Goal: Complete application form

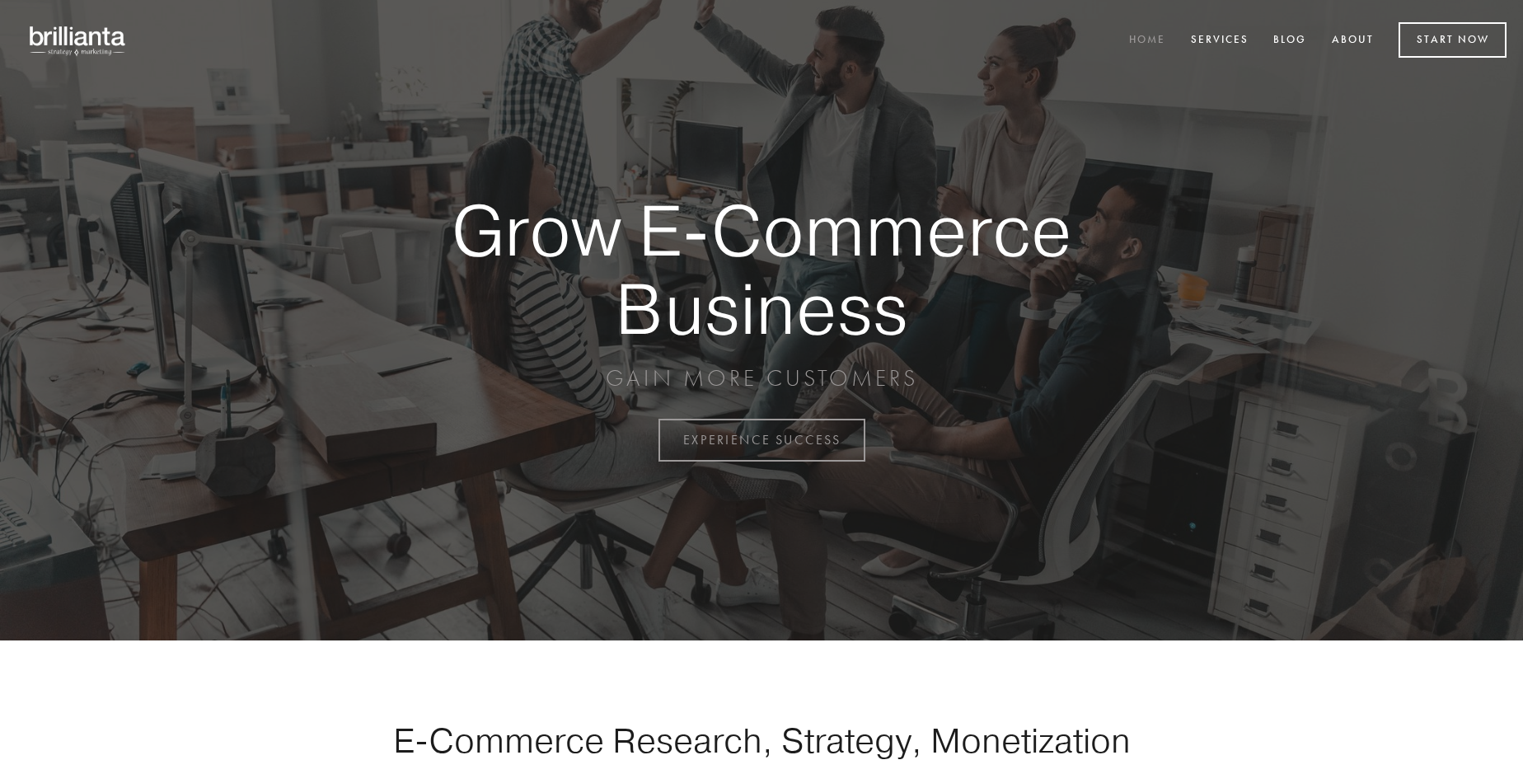
scroll to position [4321, 0]
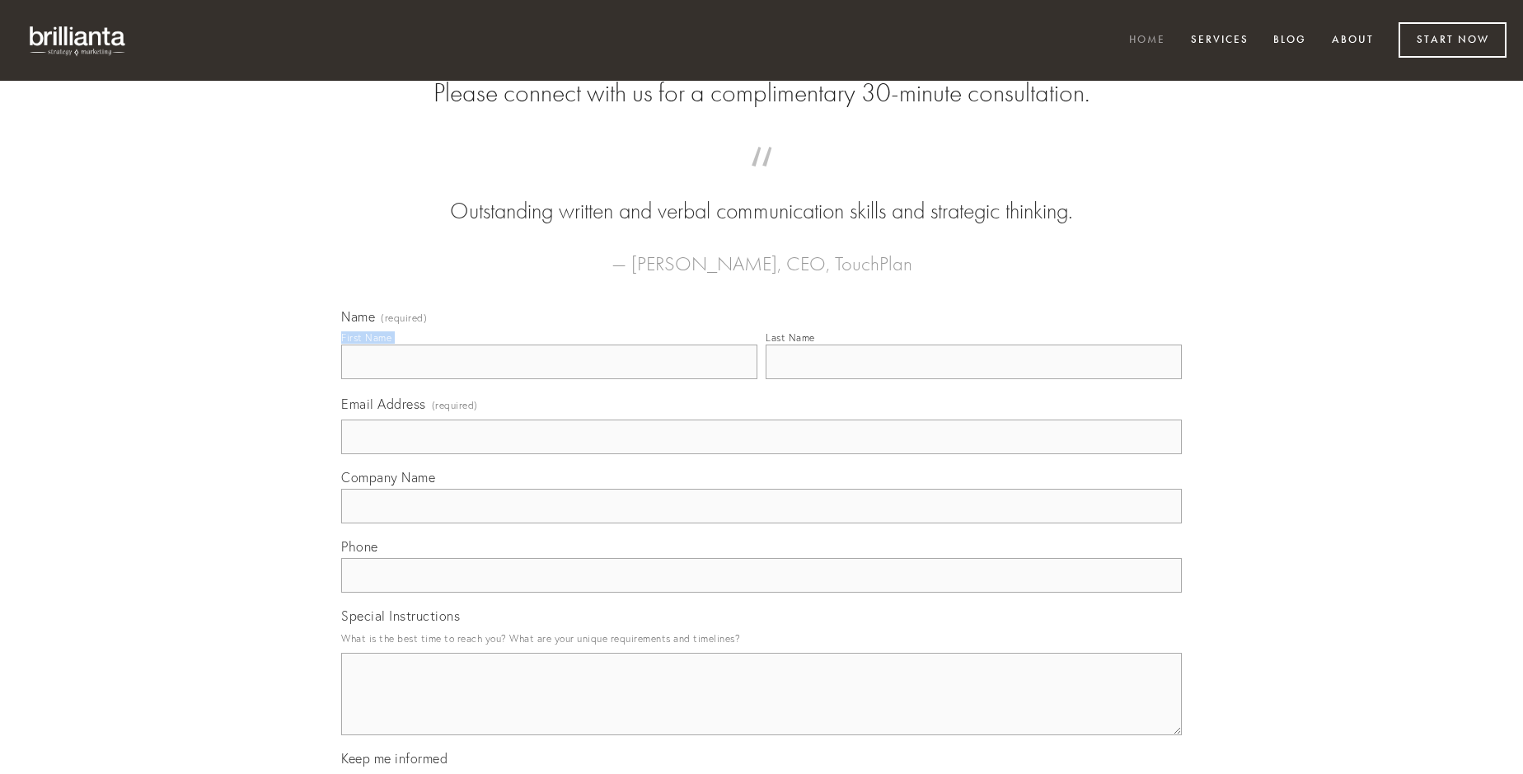
type input "[PERSON_NAME]"
click at [973, 379] on input "Last Name" at bounding box center [974, 362] width 416 height 35
type input "[PERSON_NAME]"
click at [762, 454] on input "Email Address (required)" at bounding box center [761, 437] width 841 height 35
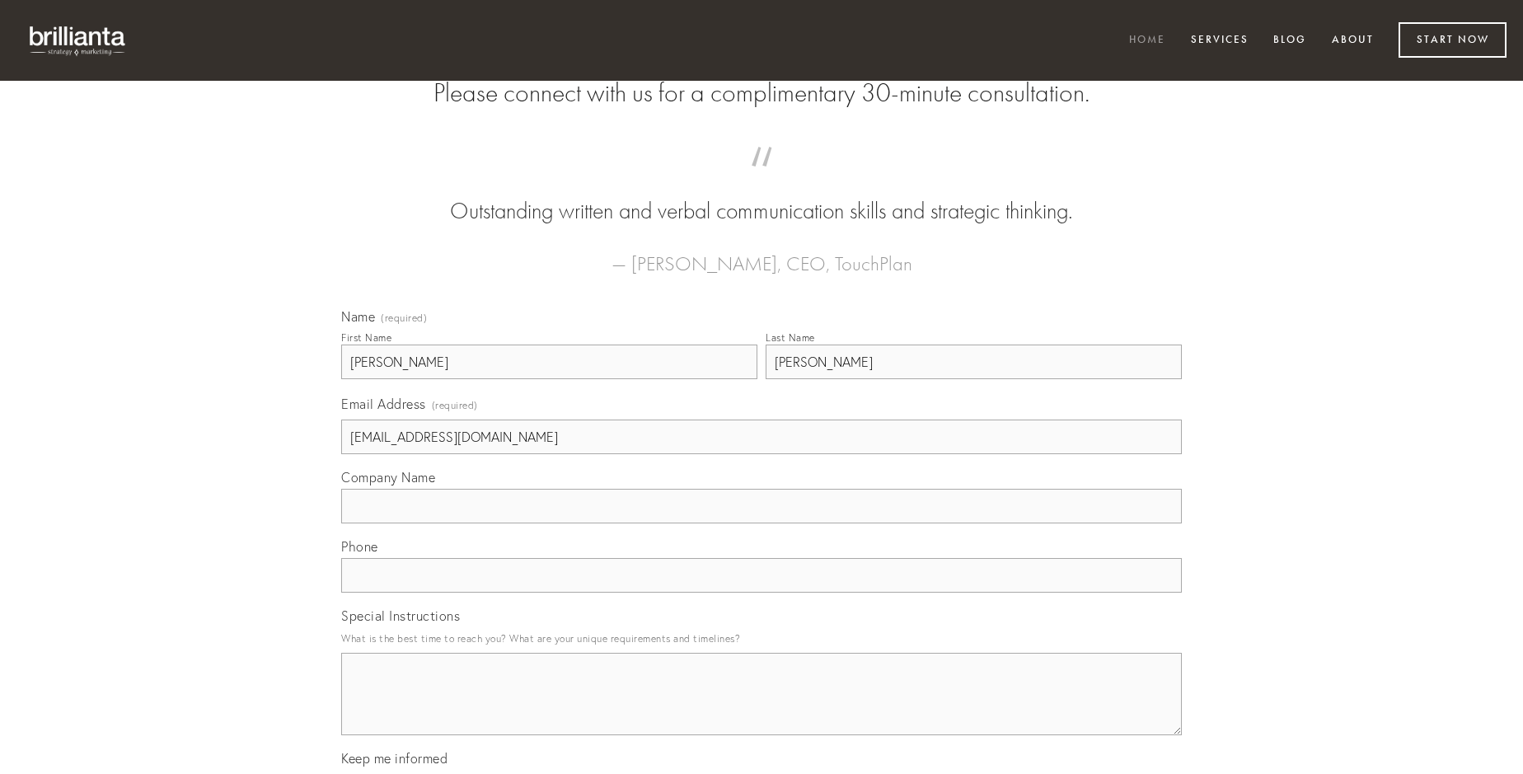
type input "[EMAIL_ADDRESS][DOMAIN_NAME]"
click at [762, 523] on input "Company Name" at bounding box center [761, 506] width 841 height 35
type input "[PERSON_NAME]"
click at [762, 593] on input "text" at bounding box center [761, 575] width 841 height 35
click at [762, 709] on textarea "Special Instructions" at bounding box center [761, 694] width 841 height 82
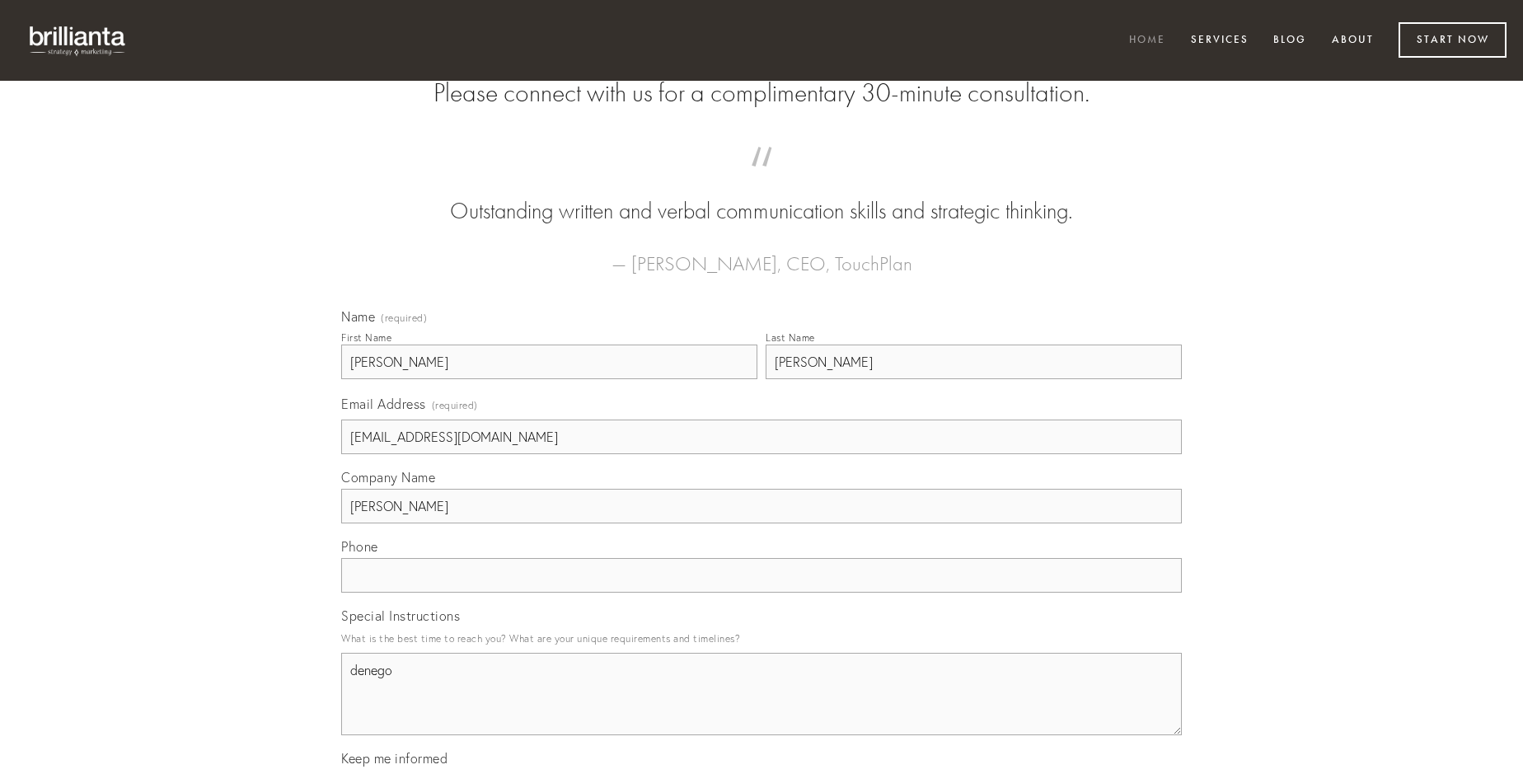
type textarea "denego"
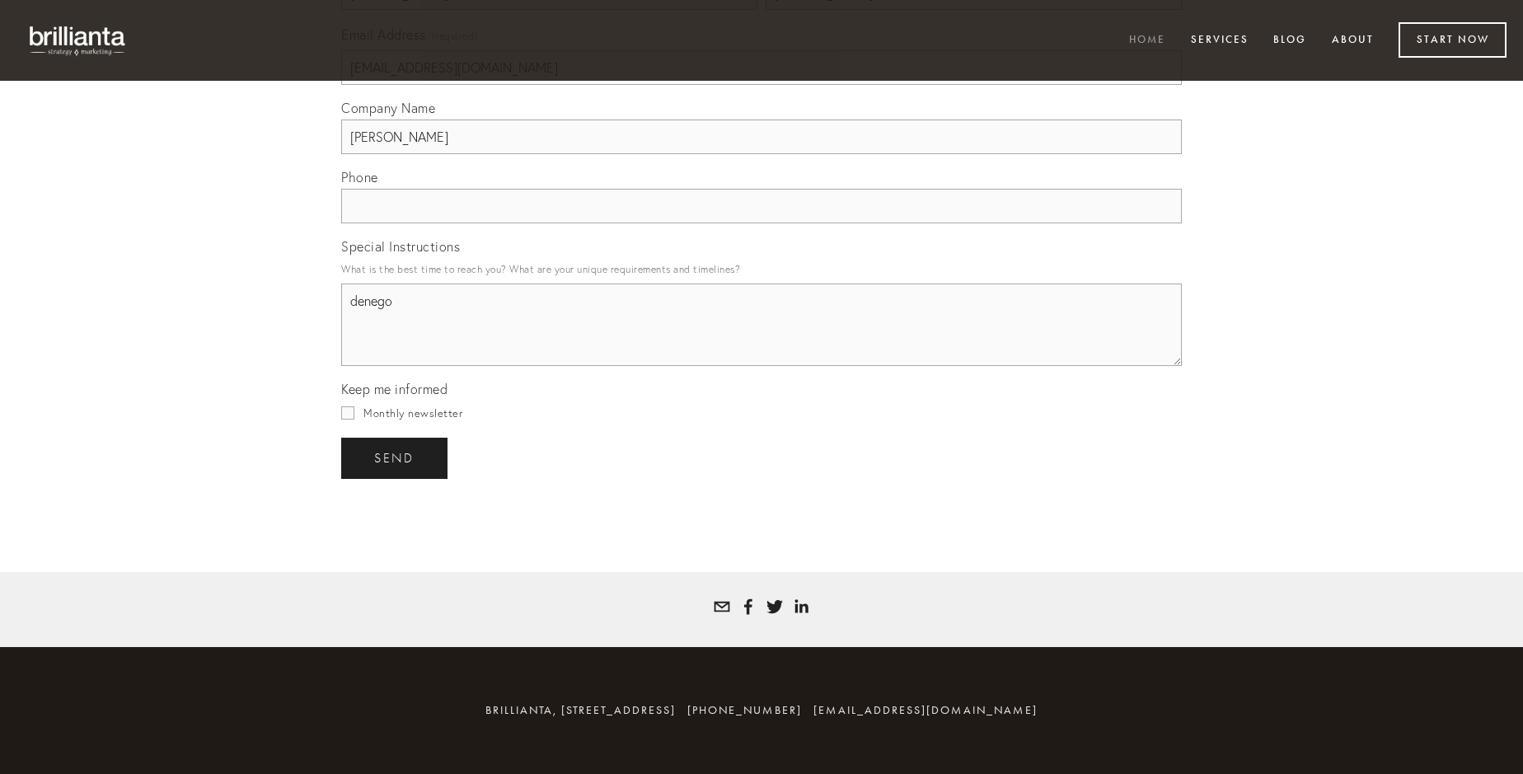
click at [396, 457] on span "send" at bounding box center [394, 458] width 40 height 15
